Goal: Navigation & Orientation: Find specific page/section

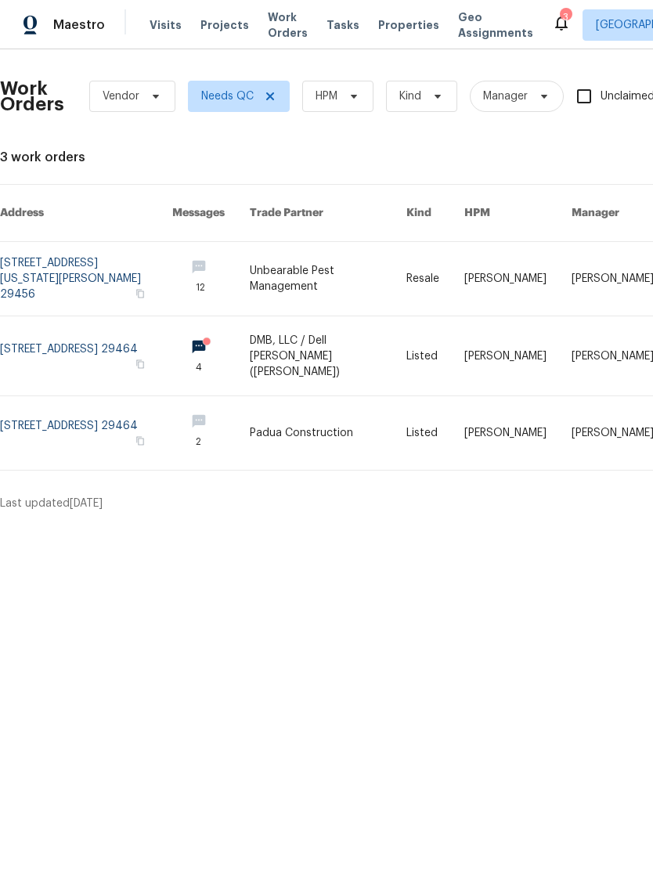
click at [552, 31] on icon at bounding box center [561, 22] width 19 height 19
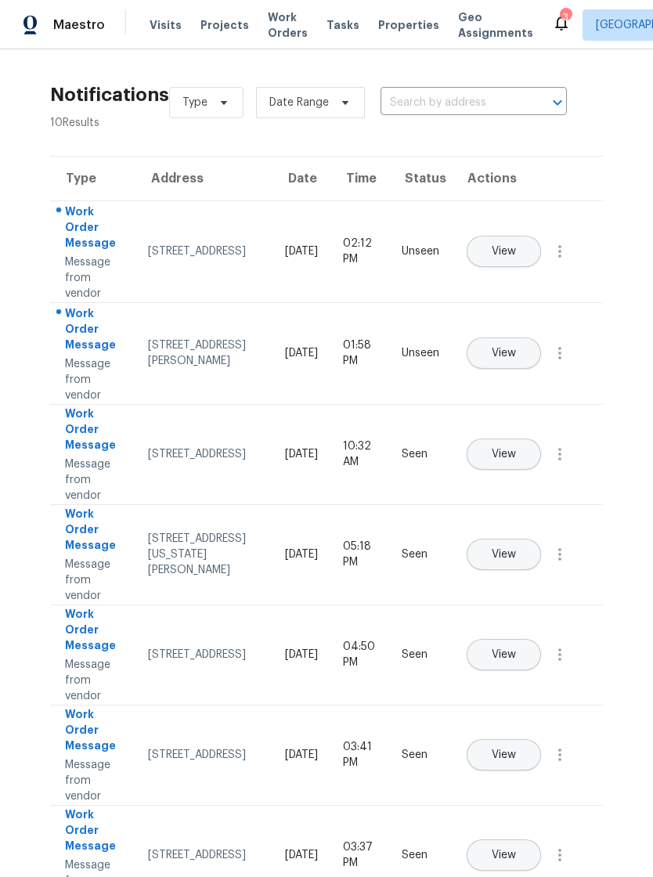
click at [269, 32] on span "Work Orders" at bounding box center [288, 24] width 40 height 31
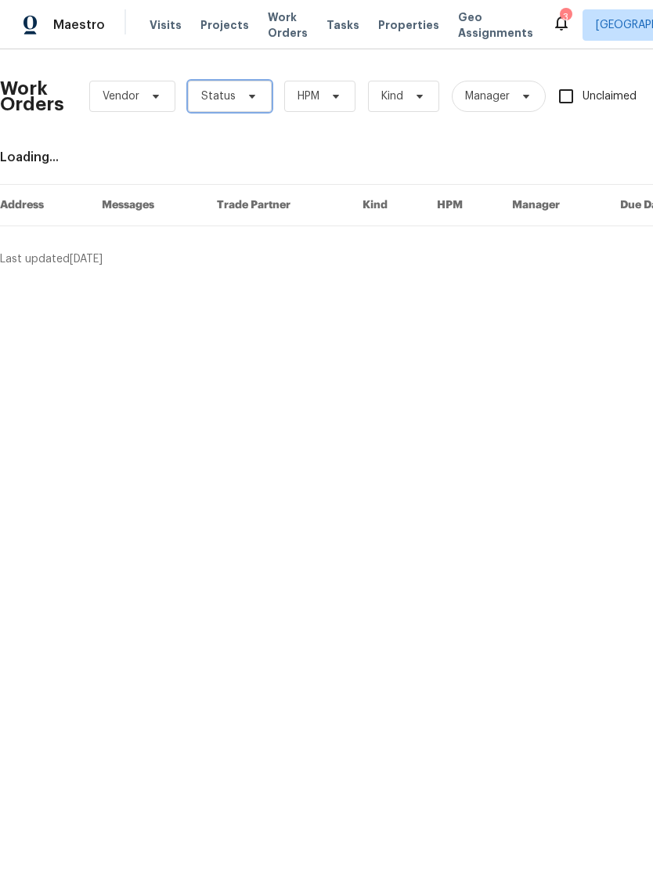
click at [252, 95] on icon at bounding box center [252, 96] width 13 height 13
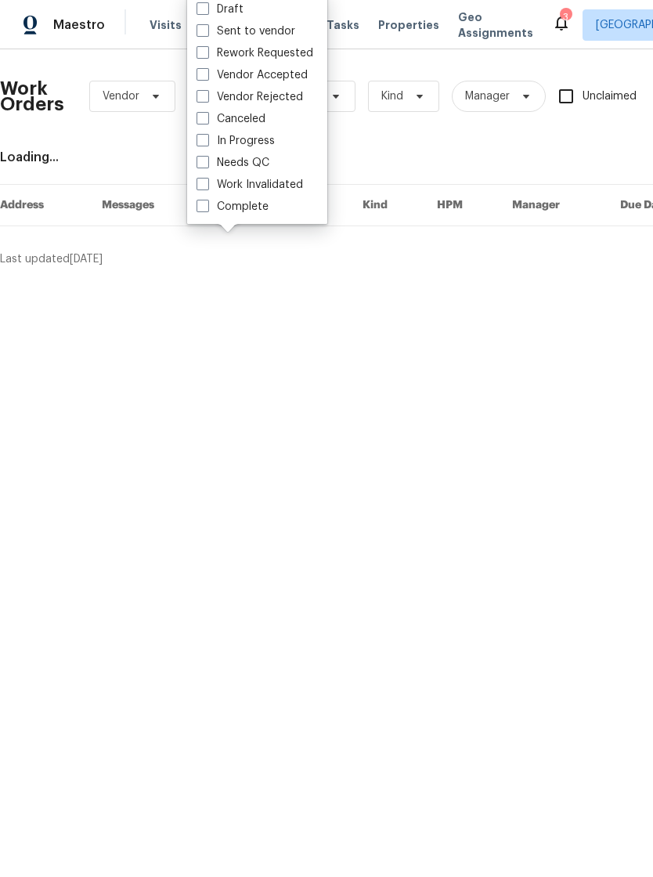
click at [204, 146] on label "In Progress" at bounding box center [236, 141] width 78 height 16
click at [204, 143] on input "In Progress" at bounding box center [202, 138] width 10 height 10
checkbox input "true"
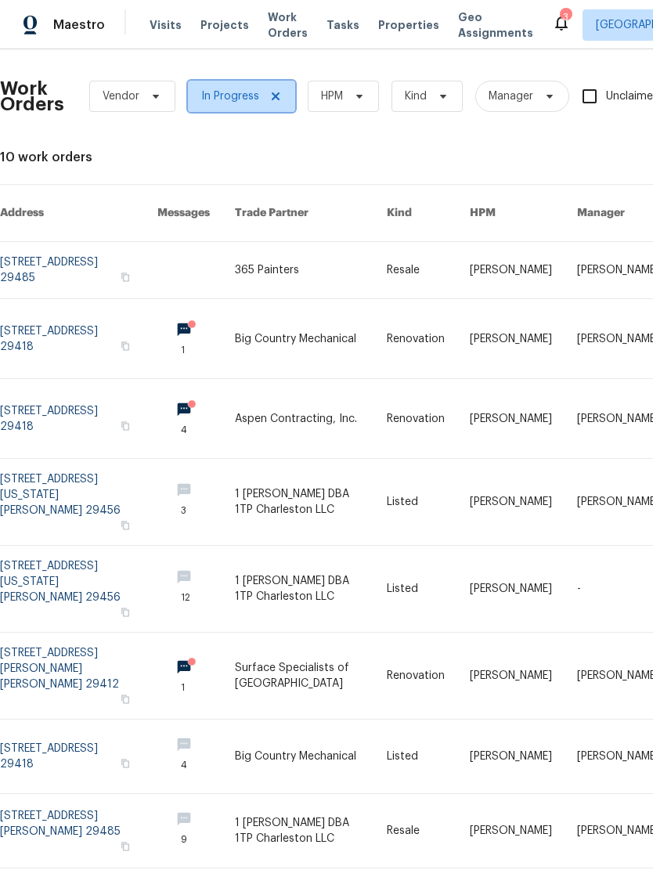
click at [242, 95] on span "In Progress" at bounding box center [230, 96] width 58 height 16
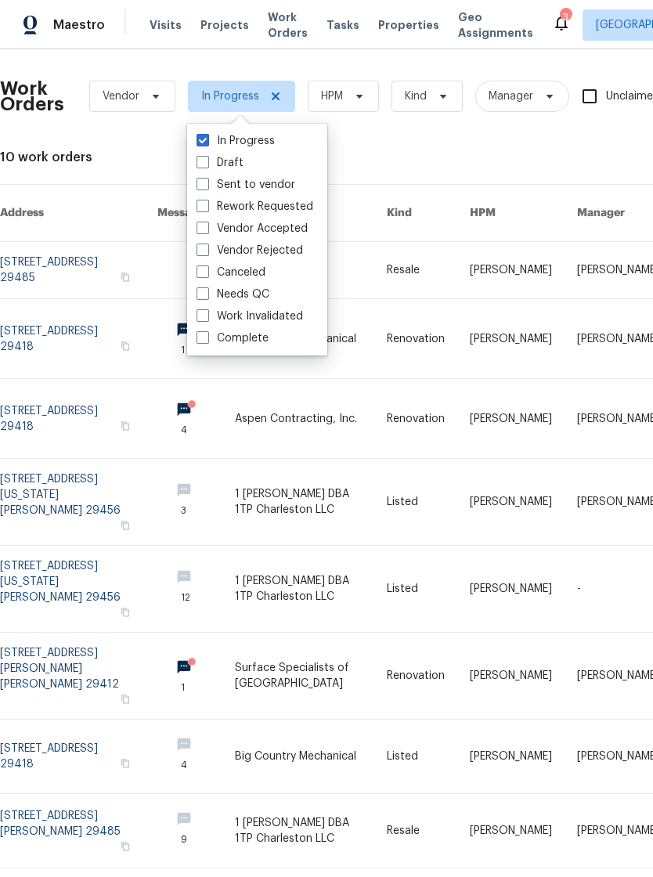
click at [213, 295] on label "Needs QC" at bounding box center [233, 295] width 73 height 16
click at [207, 295] on input "Needs QC" at bounding box center [202, 292] width 10 height 10
checkbox input "true"
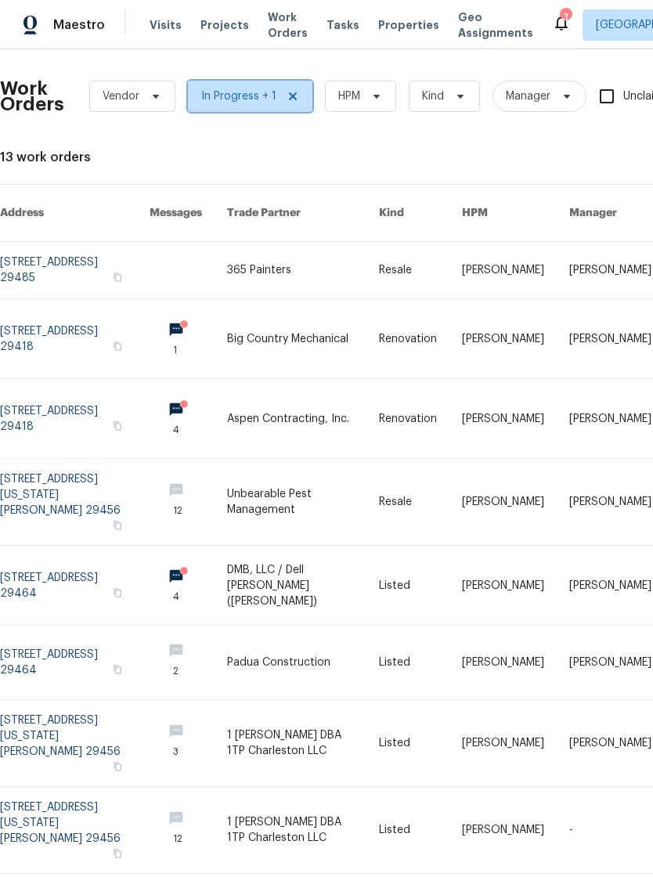
click at [277, 86] on span "In Progress + 1" at bounding box center [250, 96] width 125 height 31
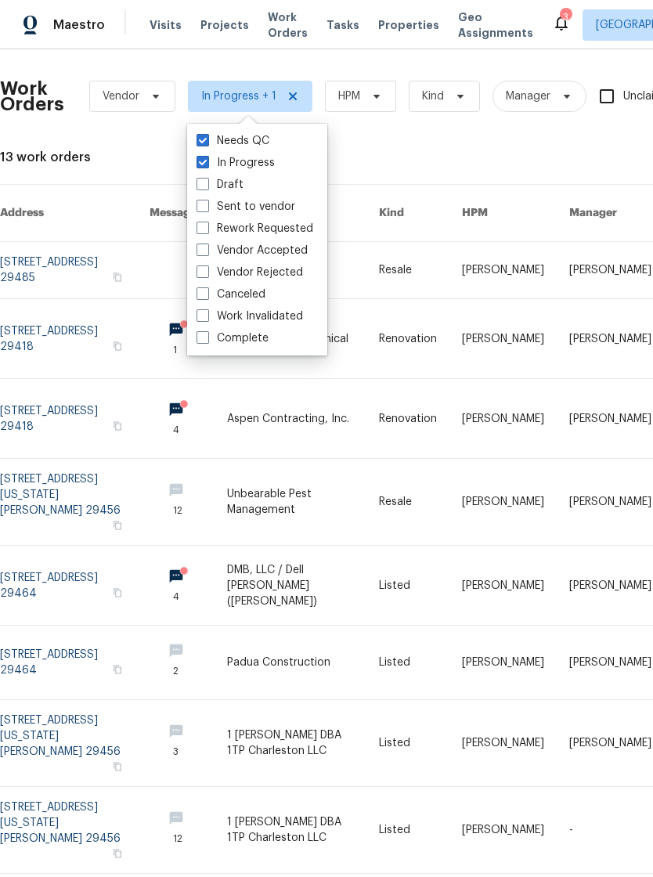
click at [210, 165] on label "In Progress" at bounding box center [236, 163] width 78 height 16
click at [207, 165] on input "In Progress" at bounding box center [202, 160] width 10 height 10
checkbox input "false"
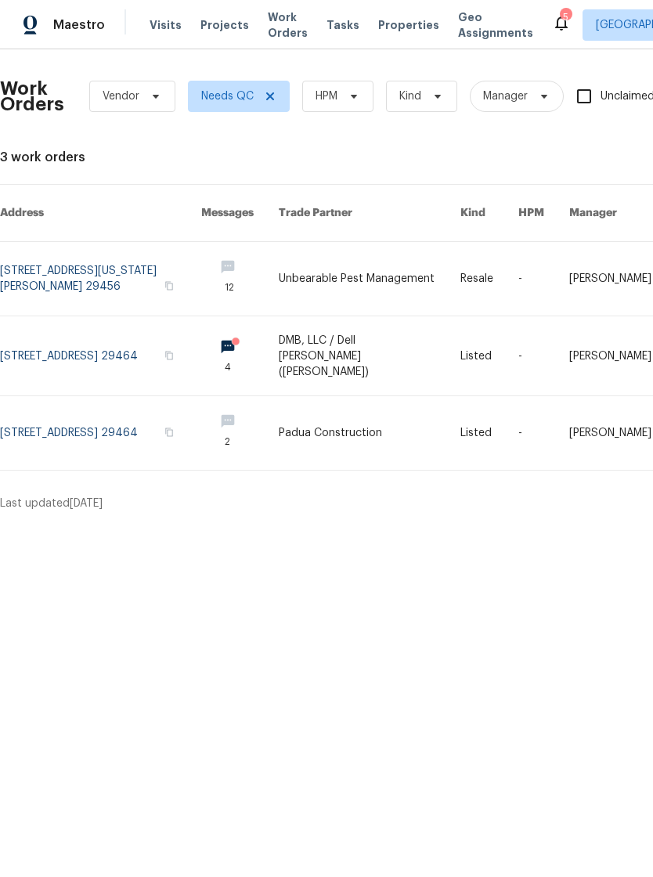
click at [160, 24] on span "Visits" at bounding box center [166, 25] width 32 height 16
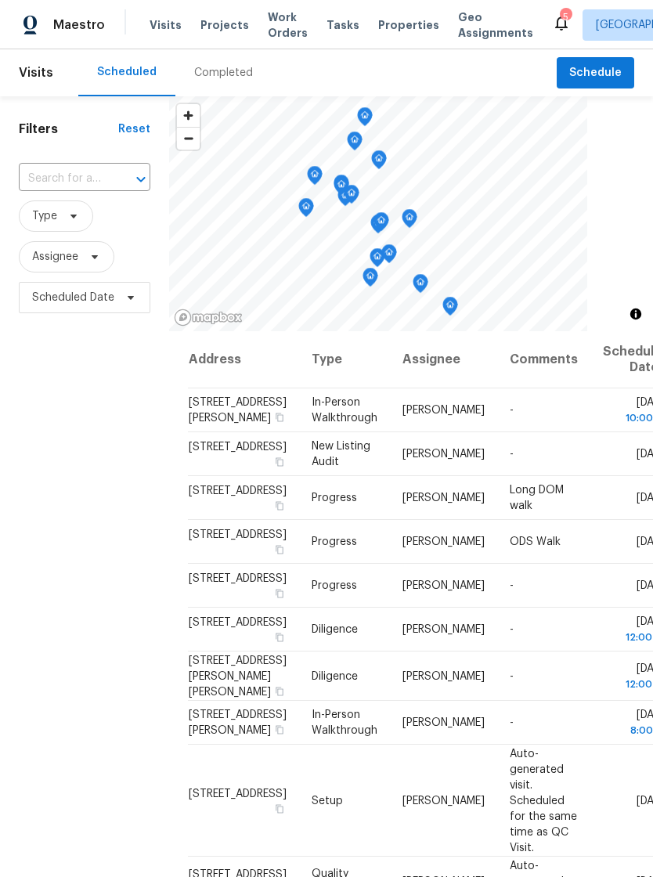
click at [396, 26] on span "Properties" at bounding box center [408, 25] width 61 height 16
